Goal: Task Accomplishment & Management: Manage account settings

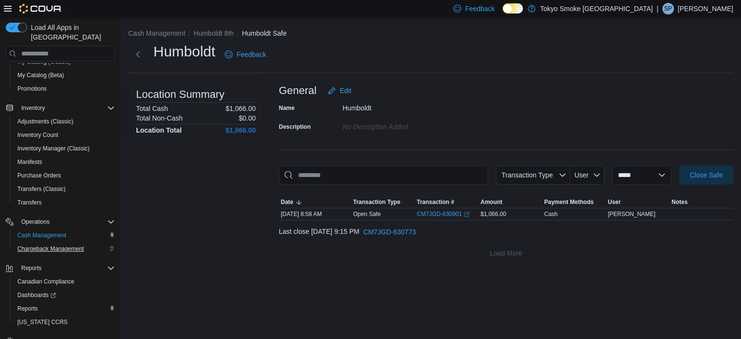
scroll to position [120, 0]
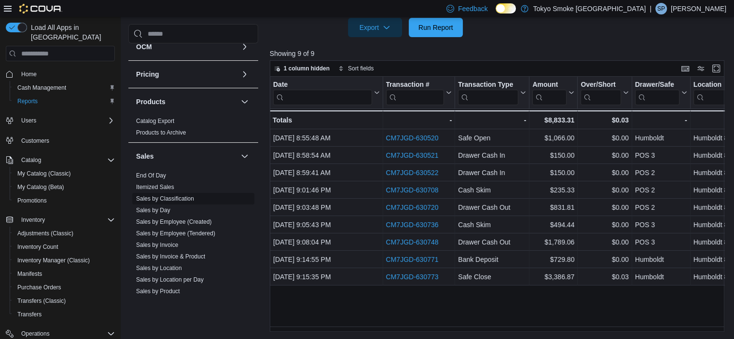
scroll to position [531, 0]
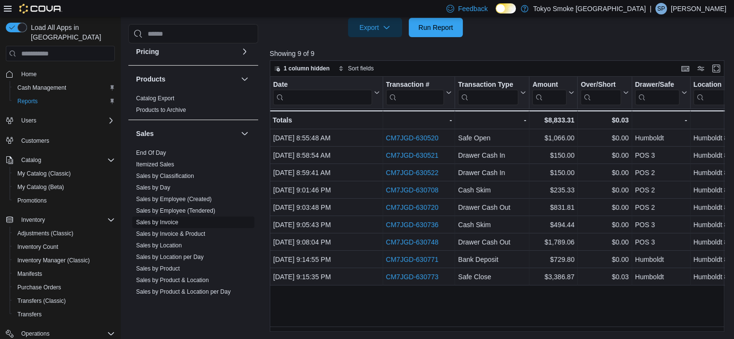
click at [171, 219] on link "Sales by Invoice" at bounding box center [157, 222] width 42 height 7
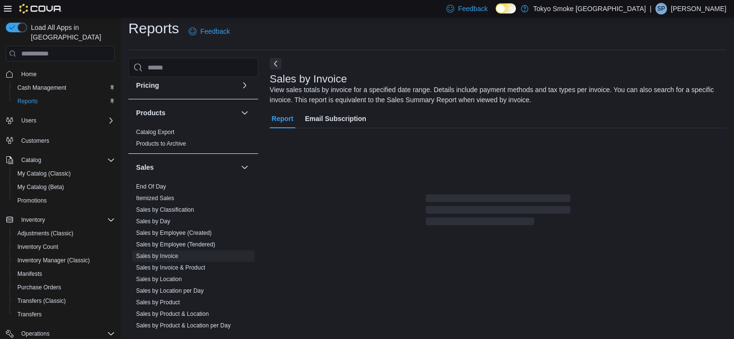
scroll to position [32, 0]
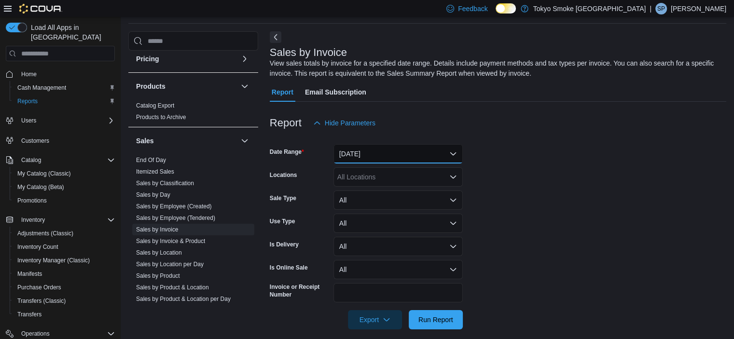
click at [363, 153] on button "Yesterday" at bounding box center [397, 153] width 129 height 19
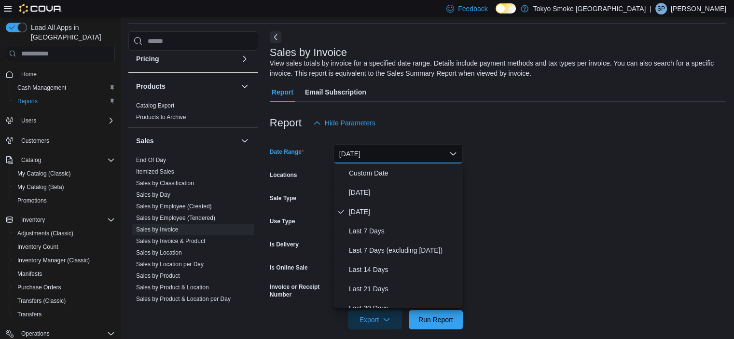
click at [605, 153] on form "Date Range Yesterday Locations All Locations Sale Type All Use Type All Is Deli…" at bounding box center [498, 231] width 456 height 197
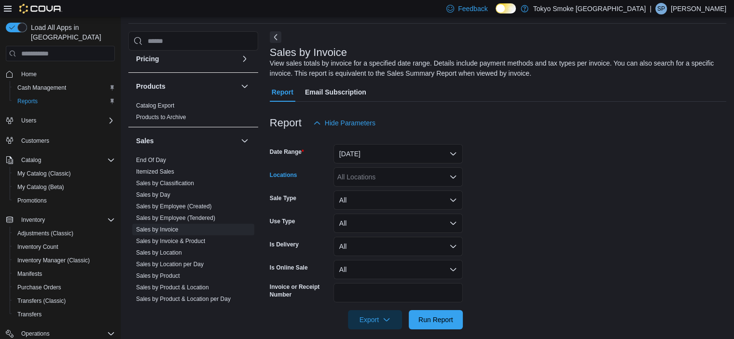
click at [353, 179] on div "All Locations" at bounding box center [397, 176] width 129 height 19
type input "***"
click at [378, 193] on span "Humboldt 8th" at bounding box center [379, 194] width 40 height 10
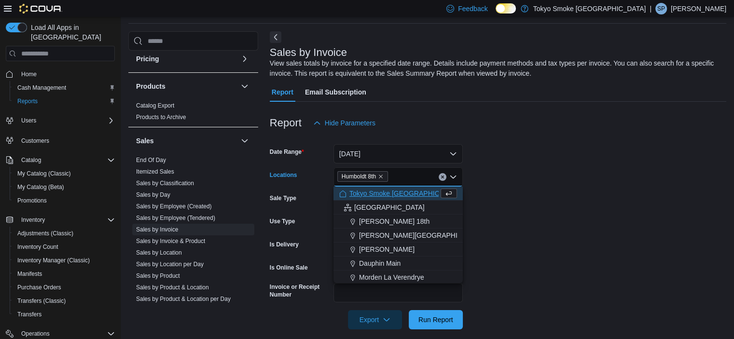
click at [606, 162] on form "Date Range Yesterday Locations Humboldt 8th Combo box. Selected. Humboldt 8th. …" at bounding box center [498, 231] width 456 height 197
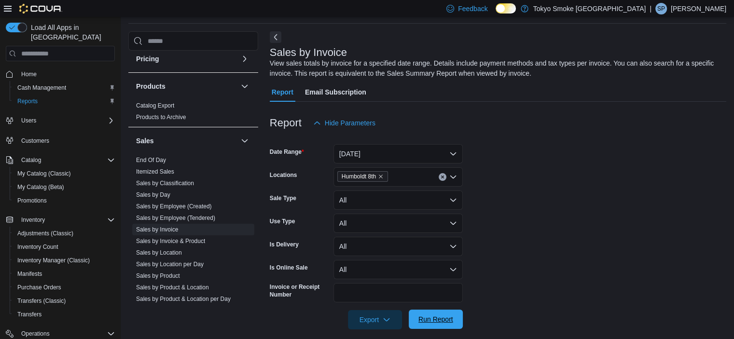
click at [439, 320] on span "Run Report" at bounding box center [435, 320] width 35 height 10
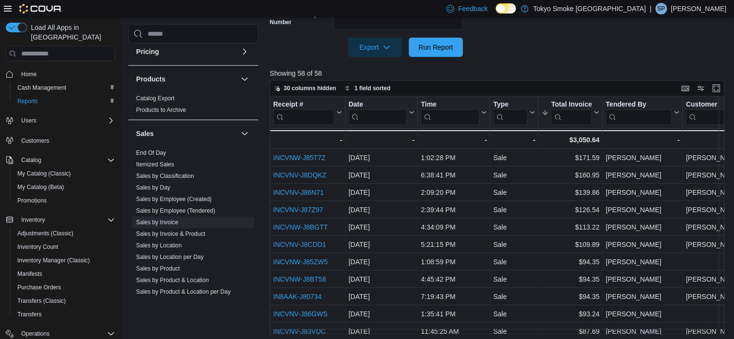
scroll to position [322, 0]
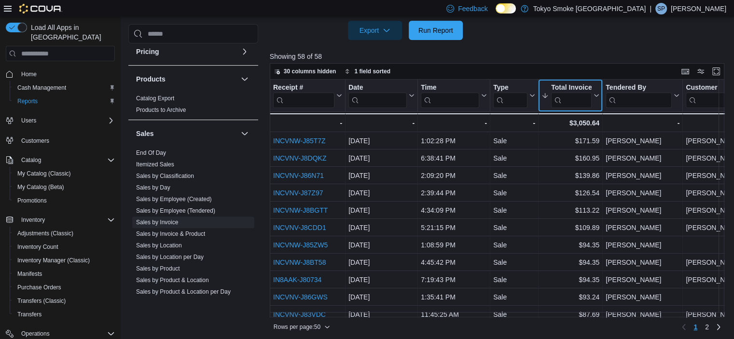
click at [544, 104] on button "Total Invoiced" at bounding box center [570, 95] width 58 height 25
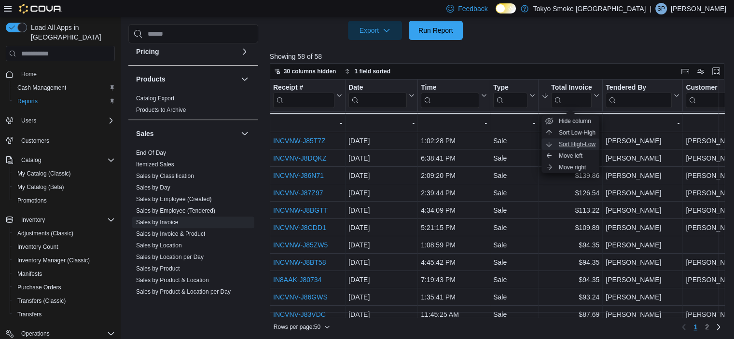
click at [556, 140] on button "Sort High-Low" at bounding box center [570, 144] width 58 height 12
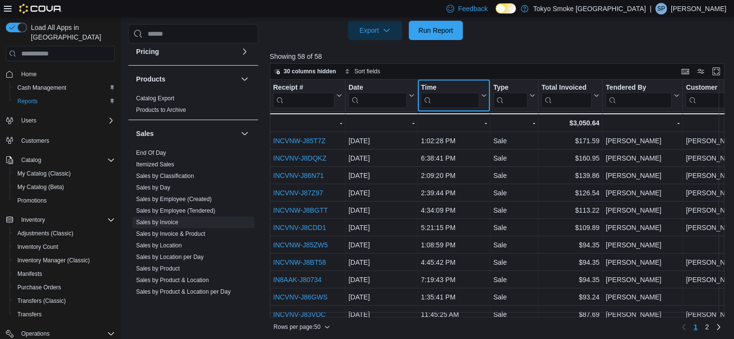
click at [484, 107] on button "Time" at bounding box center [454, 95] width 66 height 25
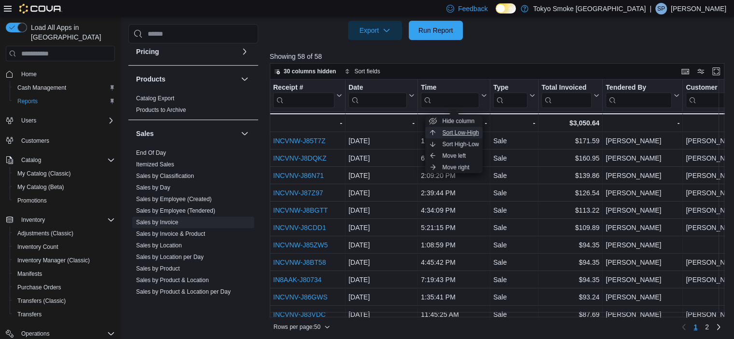
click at [463, 134] on span "Sort Low-High" at bounding box center [461, 133] width 37 height 8
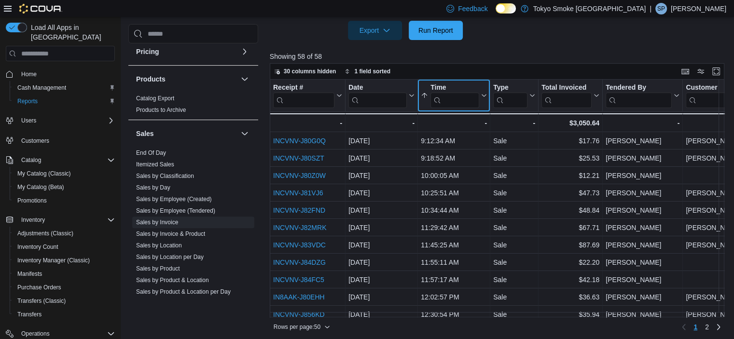
click at [482, 100] on button "Time" at bounding box center [454, 95] width 66 height 25
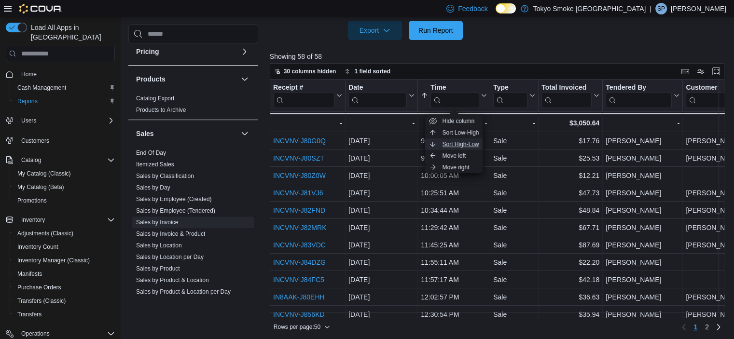
click at [451, 141] on span "Sort High-Low" at bounding box center [461, 144] width 37 height 8
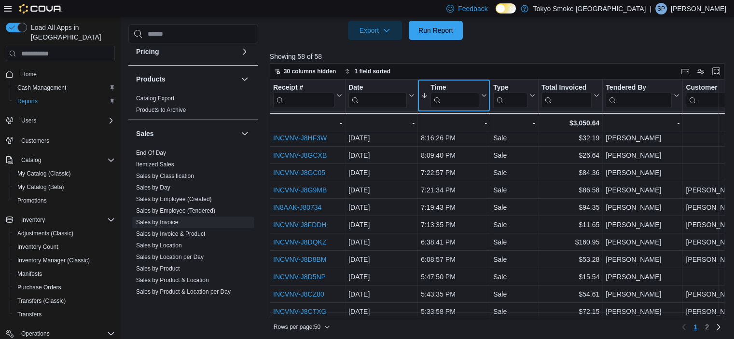
scroll to position [0, 0]
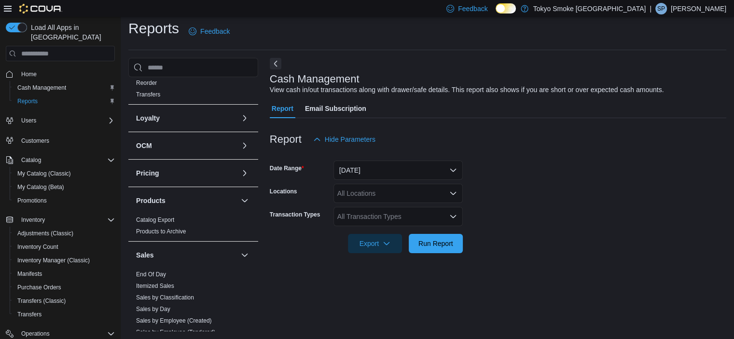
scroll to position [531, 0]
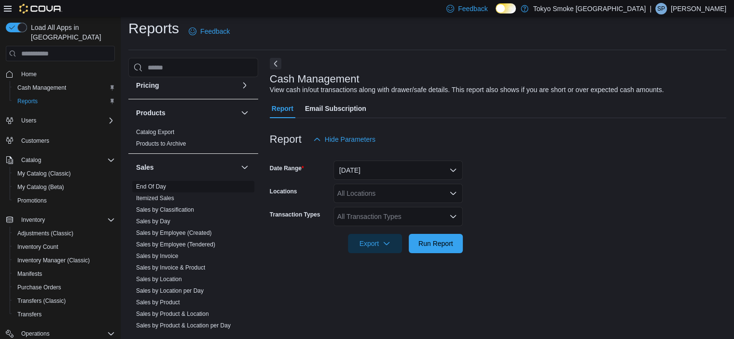
click at [157, 183] on link "End Of Day" at bounding box center [151, 186] width 30 height 7
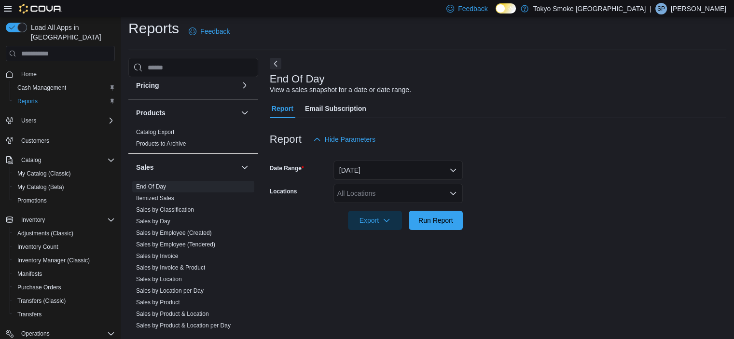
click at [371, 191] on div "All Locations" at bounding box center [397, 193] width 129 height 19
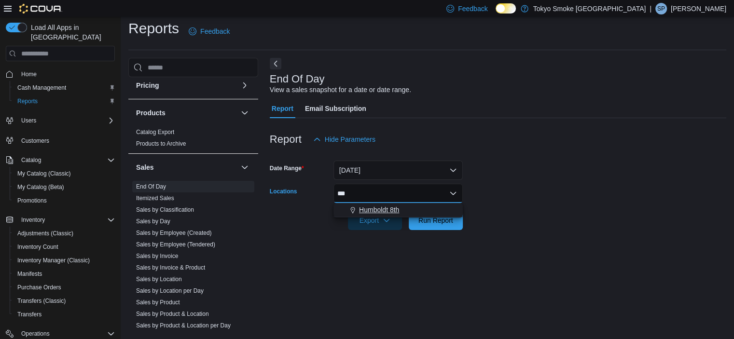
type input "***"
click at [372, 208] on span "Humboldt 8th" at bounding box center [379, 210] width 40 height 10
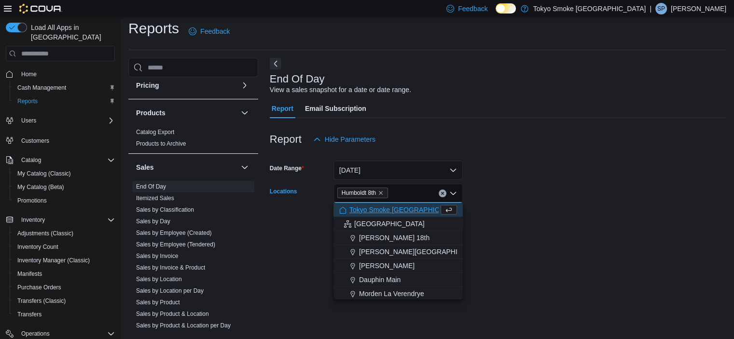
click at [566, 194] on form "Date Range Today Locations Humboldt 8th Combo box. Selected. Humboldt 8th. Pres…" at bounding box center [498, 189] width 456 height 81
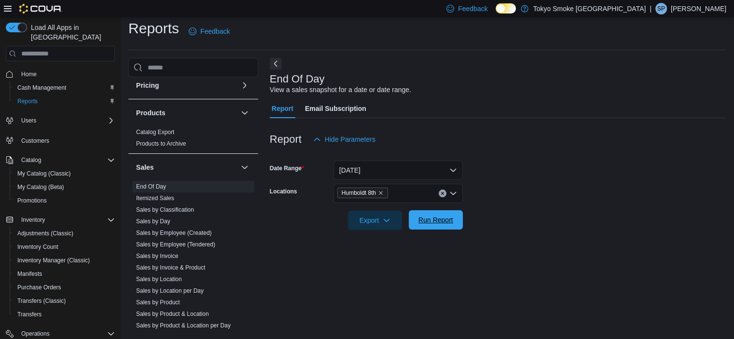
click at [418, 224] on span "Run Report" at bounding box center [435, 220] width 35 height 10
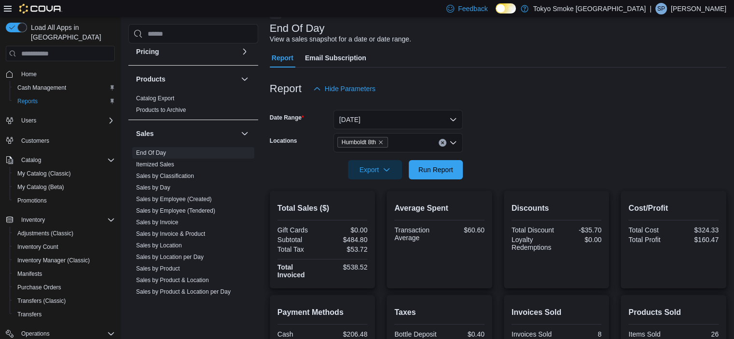
scroll to position [102, 0]
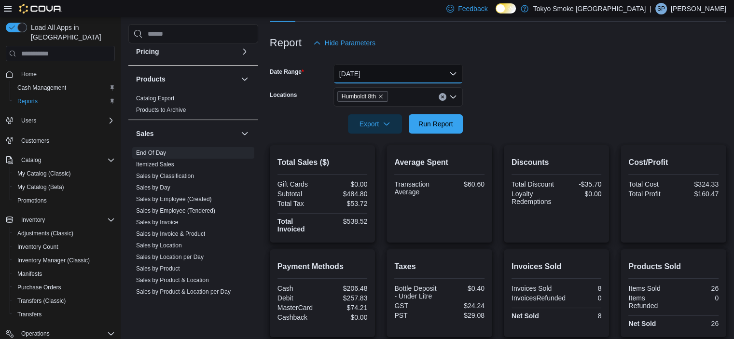
click at [386, 75] on button "[DATE]" at bounding box center [397, 73] width 129 height 19
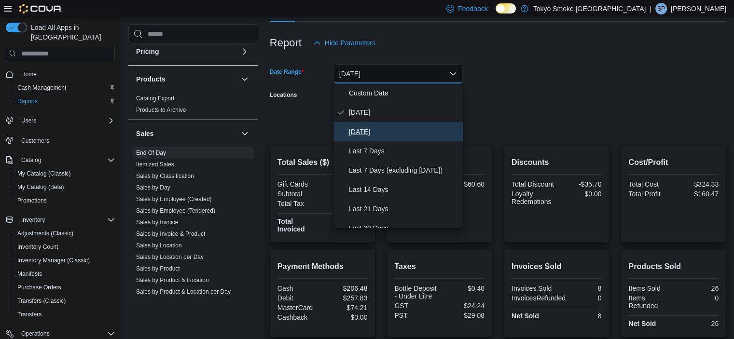
click at [382, 130] on span "Yesterday" at bounding box center [404, 132] width 110 height 12
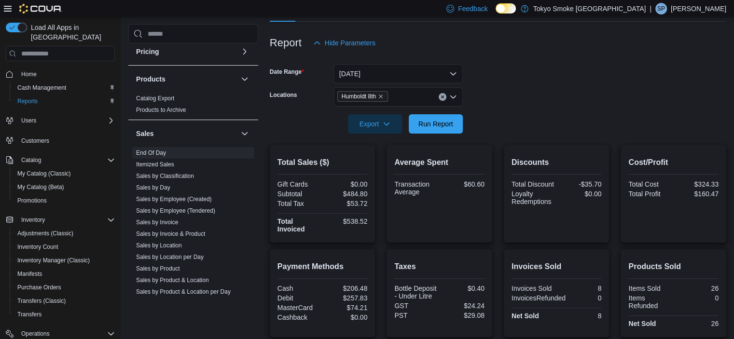
click at [519, 118] on form "Date Range Yesterday Locations Humboldt 8th Export Run Report" at bounding box center [498, 93] width 456 height 81
click at [457, 125] on button "Run Report" at bounding box center [436, 123] width 54 height 19
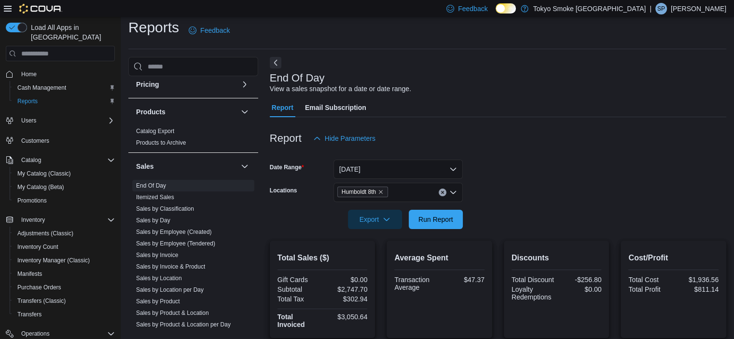
scroll to position [5, 0]
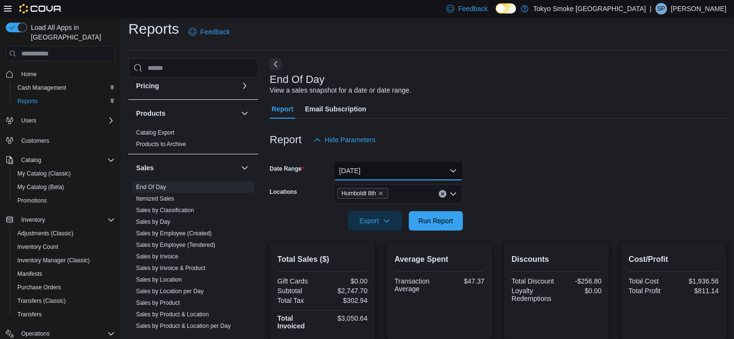
click at [423, 170] on button "Yesterday" at bounding box center [397, 170] width 129 height 19
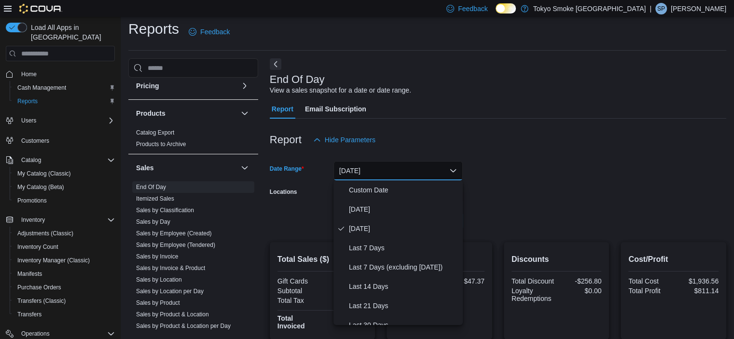
click at [639, 171] on form "Date Range Yesterday Locations Humboldt 8th Export Run Report" at bounding box center [498, 190] width 456 height 81
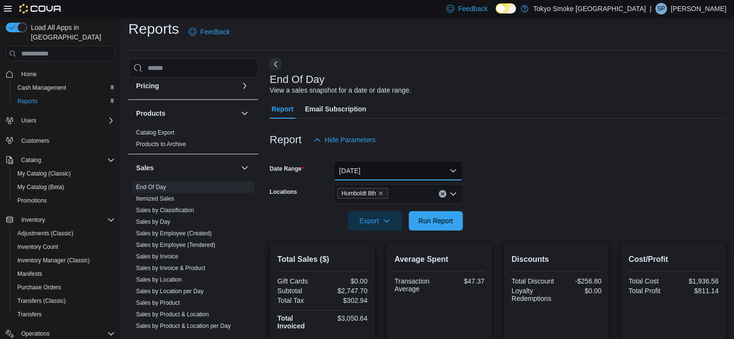
click at [396, 170] on button "Yesterday" at bounding box center [397, 170] width 129 height 19
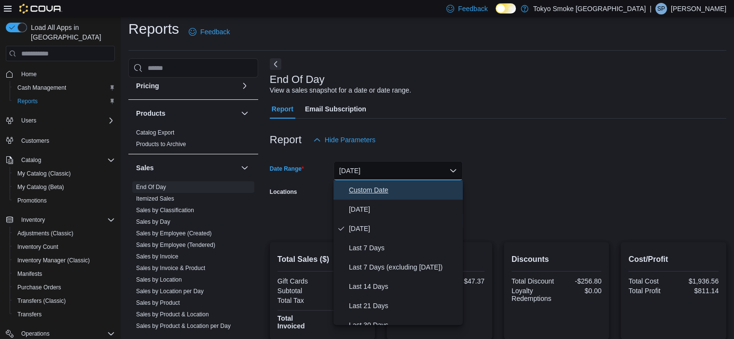
click at [384, 186] on span "Custom Date" at bounding box center [404, 190] width 110 height 12
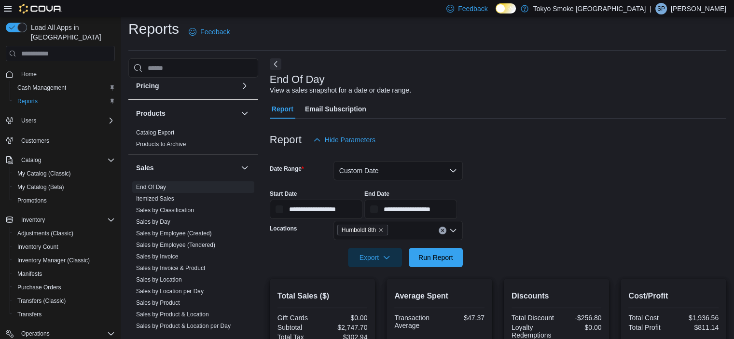
click at [587, 152] on div at bounding box center [498, 156] width 456 height 12
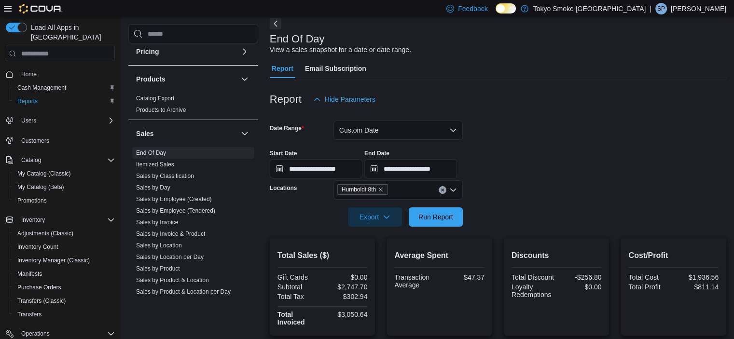
scroll to position [102, 0]
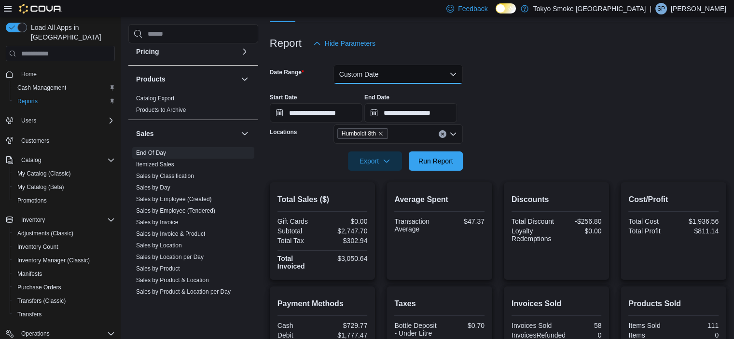
click at [407, 72] on button "Custom Date" at bounding box center [397, 74] width 129 height 19
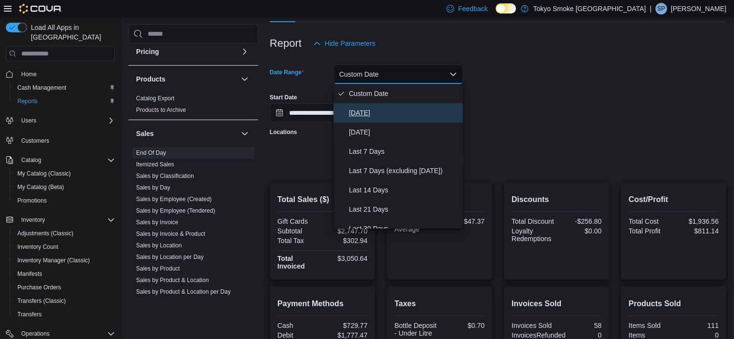
click at [379, 111] on span "[DATE]" at bounding box center [404, 113] width 110 height 12
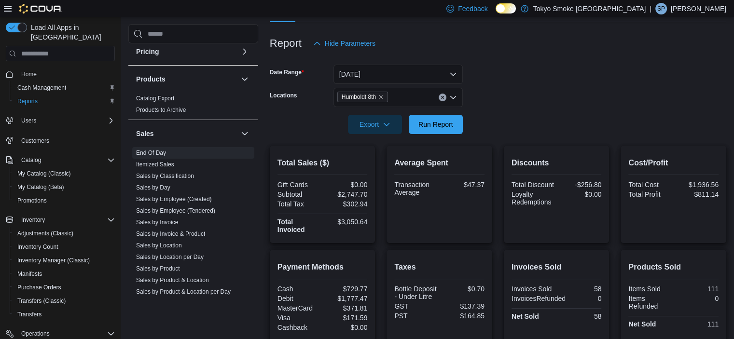
click at [593, 97] on form "Date Range Today Locations Humboldt 8th Export Run Report" at bounding box center [498, 93] width 456 height 81
click at [407, 129] on div "Export Run Report" at bounding box center [366, 124] width 193 height 19
click at [418, 126] on span "Run Report" at bounding box center [435, 124] width 35 height 10
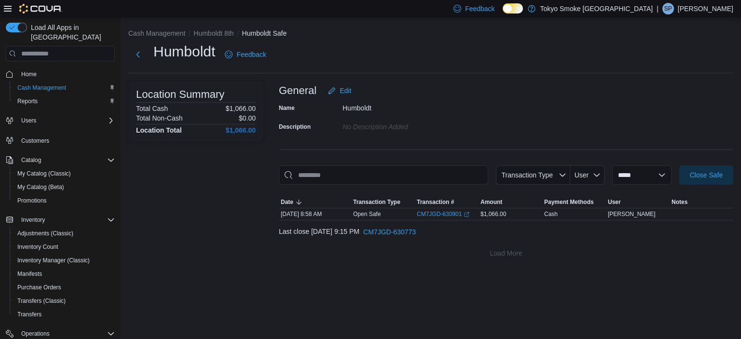
scroll to position [120, 0]
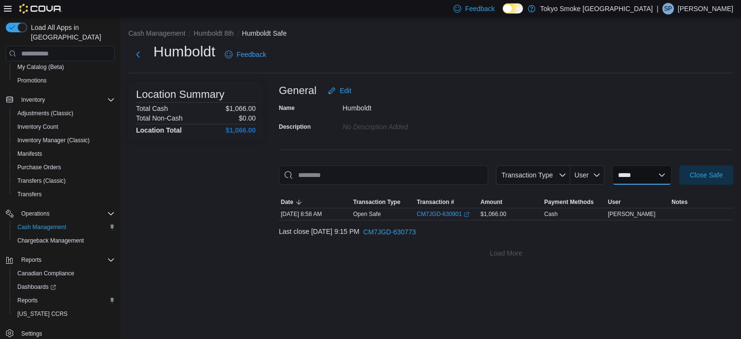
click at [657, 178] on select "**********" at bounding box center [641, 175] width 59 height 19
click at [614, 95] on div "General Edit" at bounding box center [506, 90] width 455 height 19
click at [144, 54] on button "Next" at bounding box center [137, 54] width 19 height 19
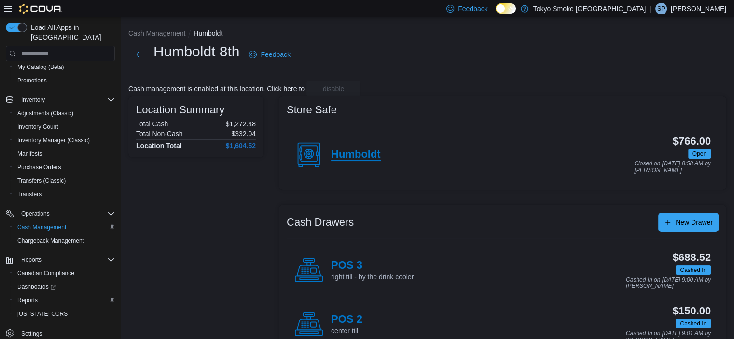
click at [360, 154] on h4 "Humboldt" at bounding box center [356, 155] width 50 height 13
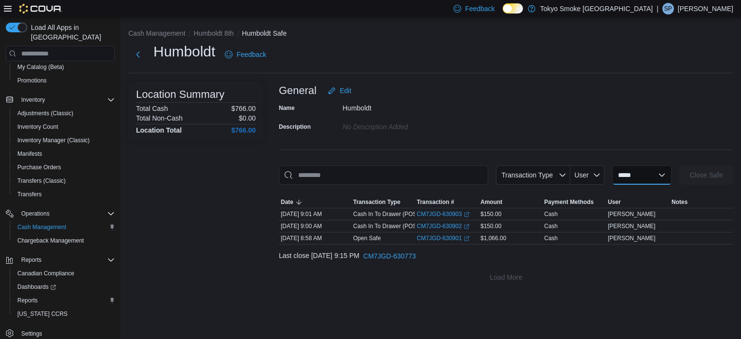
click at [618, 168] on select "**********" at bounding box center [641, 175] width 59 height 19
select select "**********"
click at [612, 166] on select "**********" at bounding box center [641, 175] width 59 height 19
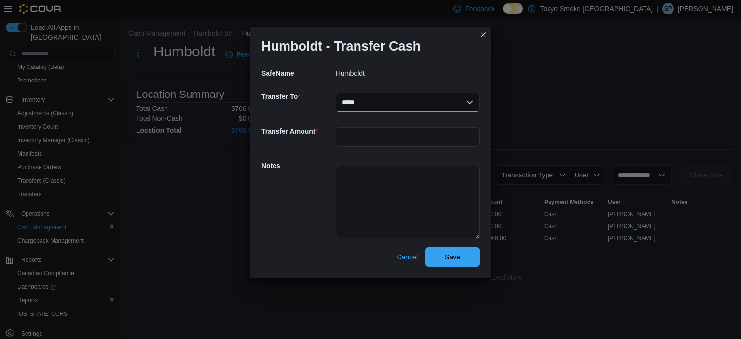
click at [400, 108] on select "***** *****" at bounding box center [408, 102] width 144 height 19
click at [419, 68] on div "Humboldt" at bounding box center [408, 73] width 144 height 19
click at [390, 138] on input "number" at bounding box center [408, 136] width 144 height 19
type input "**"
click at [364, 187] on textarea at bounding box center [408, 202] width 144 height 72
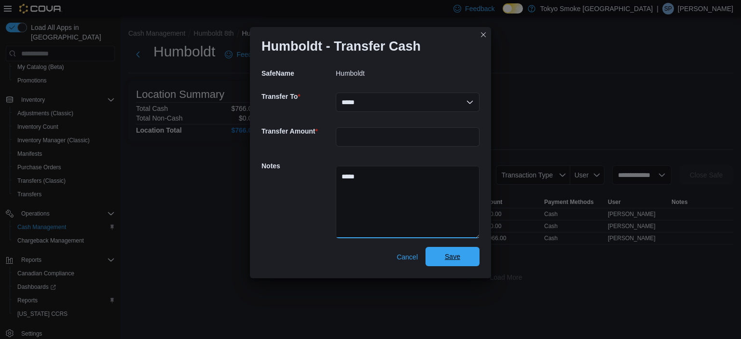
type textarea "*****"
click at [467, 254] on span "Save" at bounding box center [452, 256] width 42 height 19
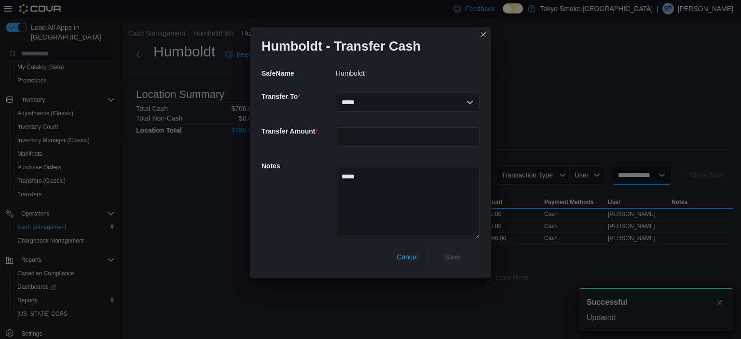
select select
